Goal: Information Seeking & Learning: Learn about a topic

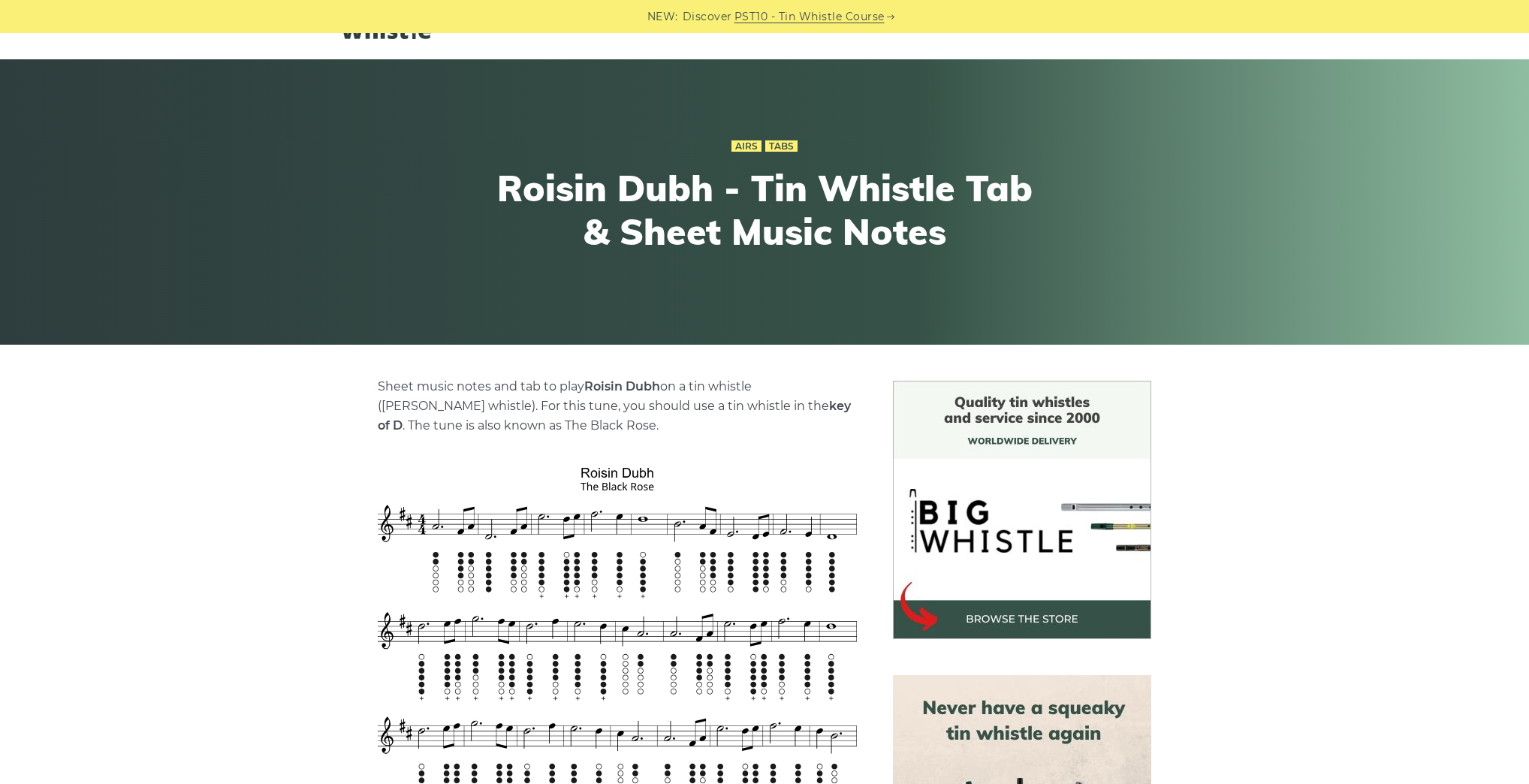
scroll to position [301, 0]
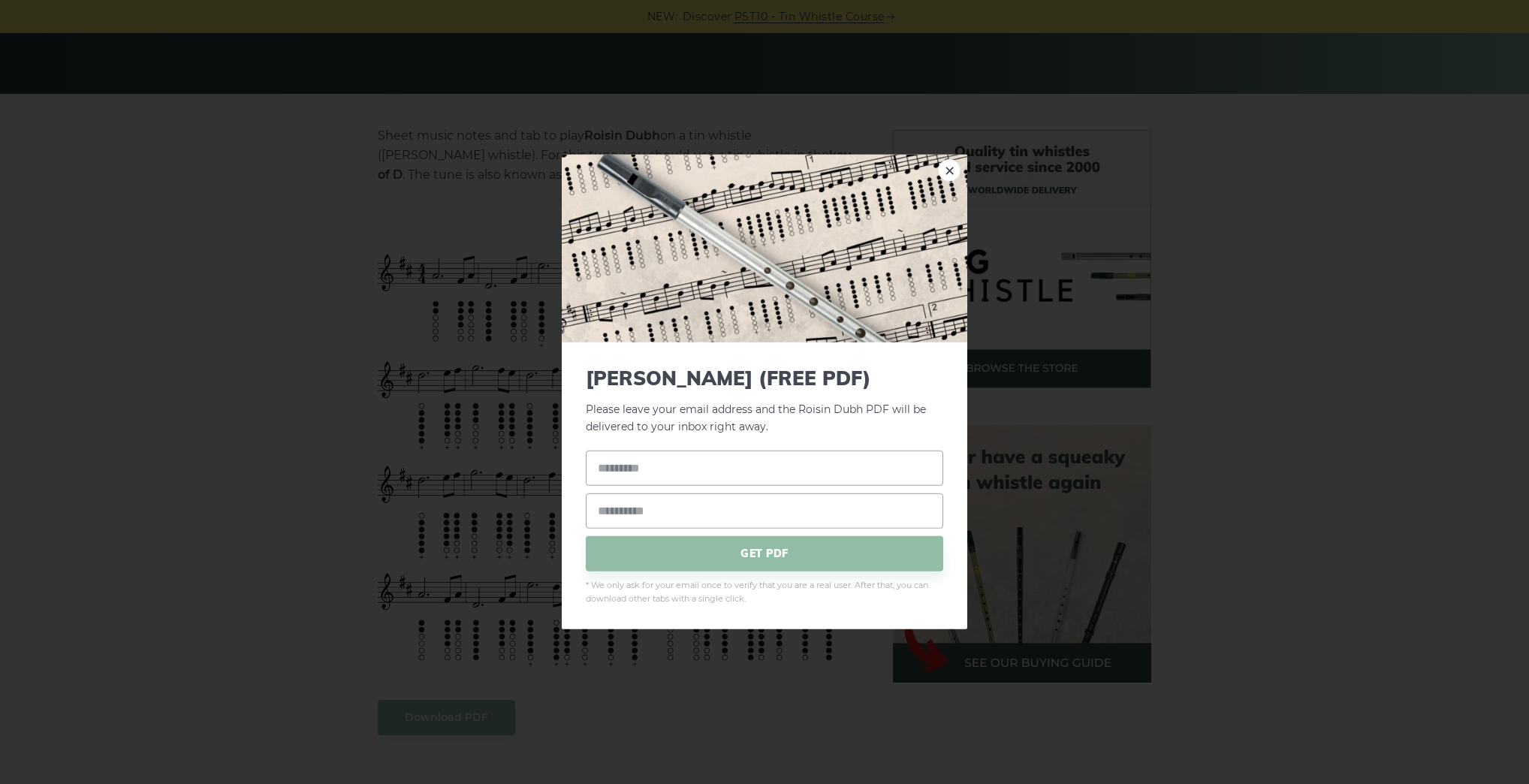
drag, startPoint x: 438, startPoint y: 425, endPoint x: 481, endPoint y: 419, distance: 43.4
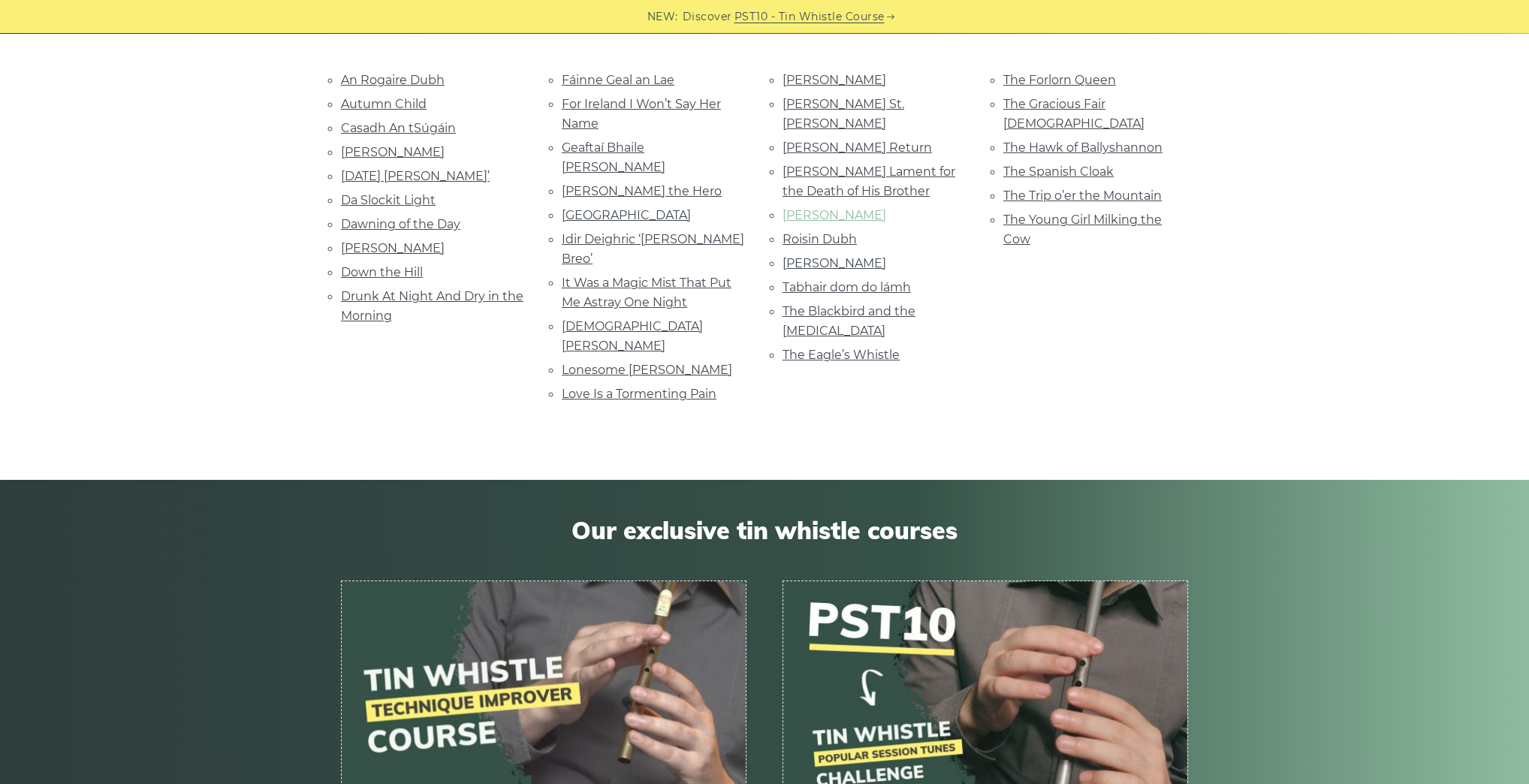
click at [833, 208] on link "[PERSON_NAME]" at bounding box center [834, 215] width 104 height 14
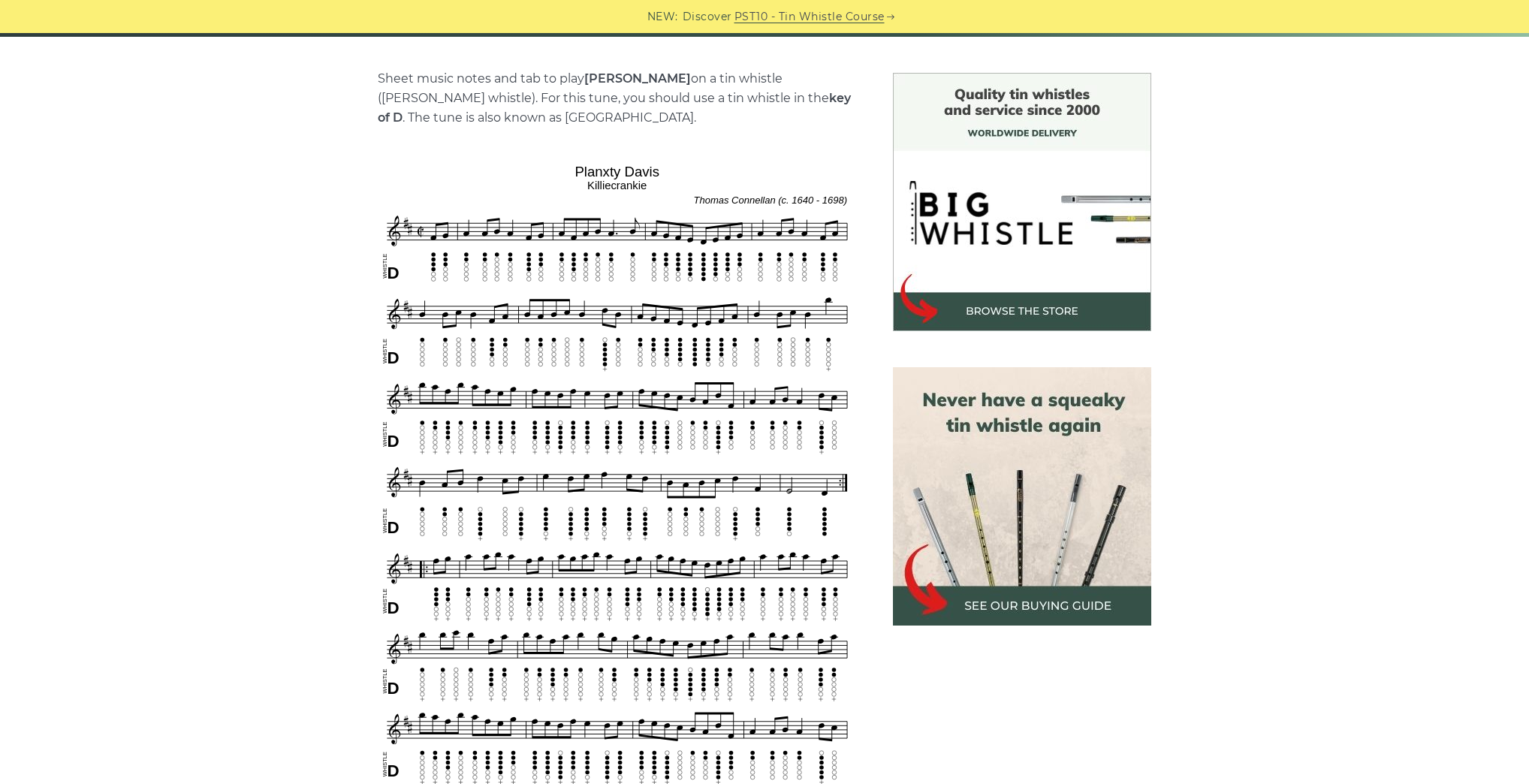
scroll to position [360, 0]
